Goal: Information Seeking & Learning: Learn about a topic

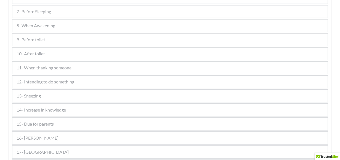
scroll to position [394, 0]
click at [41, 95] on span "13- Sneezing" at bounding box center [29, 96] width 24 height 7
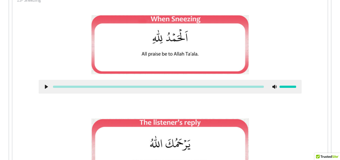
scroll to position [310, 0]
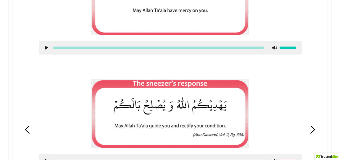
click at [178, 105] on div "1 2 3 4 Text here" at bounding box center [169, 28] width 315 height 351
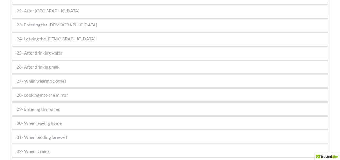
scroll to position [798, 0]
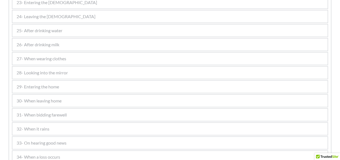
click at [57, 84] on span "29- Entering the home" at bounding box center [38, 87] width 42 height 7
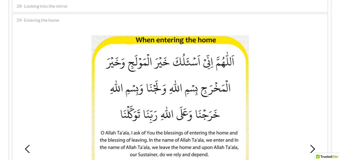
scroll to position [515, 0]
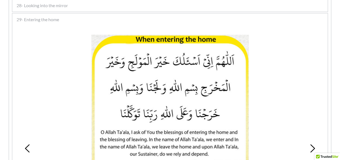
click at [27, 70] on div "1 2 3 4 5 6 7 8 9" at bounding box center [170, 149] width 310 height 242
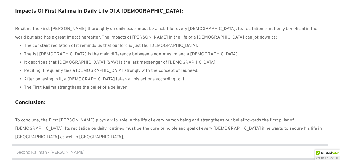
scroll to position [549, 0]
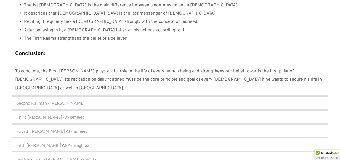
click at [81, 100] on span "Second Kalimah - [PERSON_NAME]" at bounding box center [51, 103] width 68 height 7
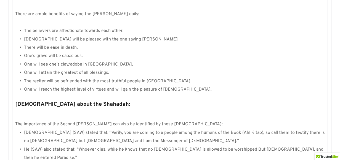
scroll to position [623, 0]
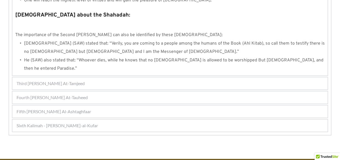
click at [86, 78] on div "Third Kalimah - Kalimah At-Tamjeed" at bounding box center [169, 84] width 315 height 12
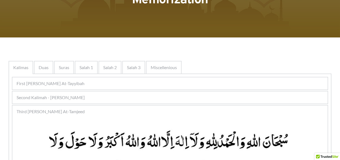
scroll to position [52, 0]
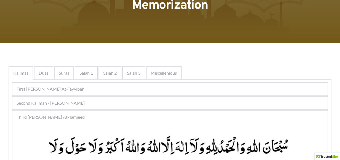
click at [102, 103] on div "Second Kalimah - Kalimah Ash-Shahdah" at bounding box center [169, 103] width 315 height 12
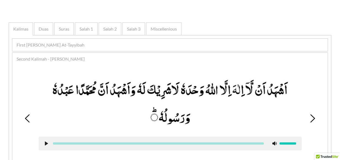
scroll to position [107, 0]
